Goal: Find specific fact: Find specific fact

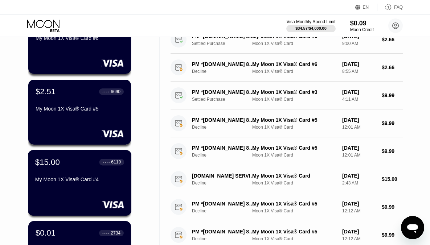
scroll to position [84, 0]
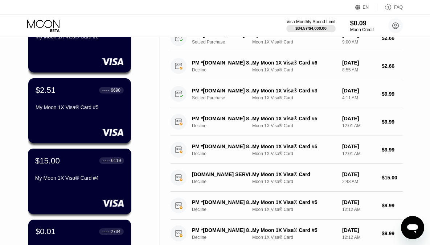
click at [93, 178] on div "My Moon 1X Visa® Card #4" at bounding box center [79, 178] width 89 height 6
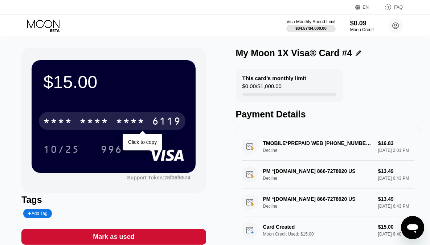
click at [149, 123] on div "* * * * * * * * * * * * 6119" at bounding box center [112, 121] width 147 height 18
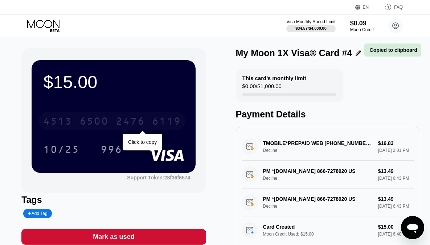
click at [149, 123] on div "[CREDIT_CARD_NUMBER]" at bounding box center [112, 121] width 147 height 18
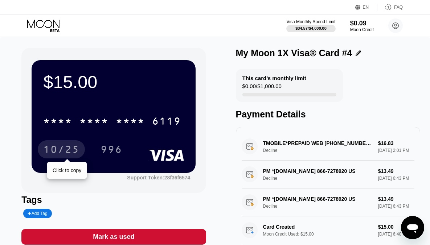
click at [66, 151] on div "10/25" at bounding box center [61, 151] width 36 height 12
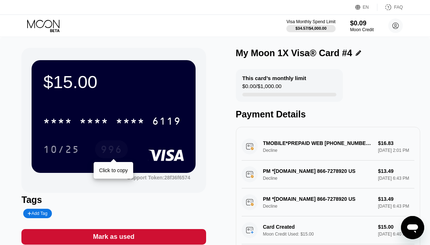
click at [113, 150] on div "996" at bounding box center [112, 151] width 22 height 12
